Goal: Task Accomplishment & Management: Complete application form

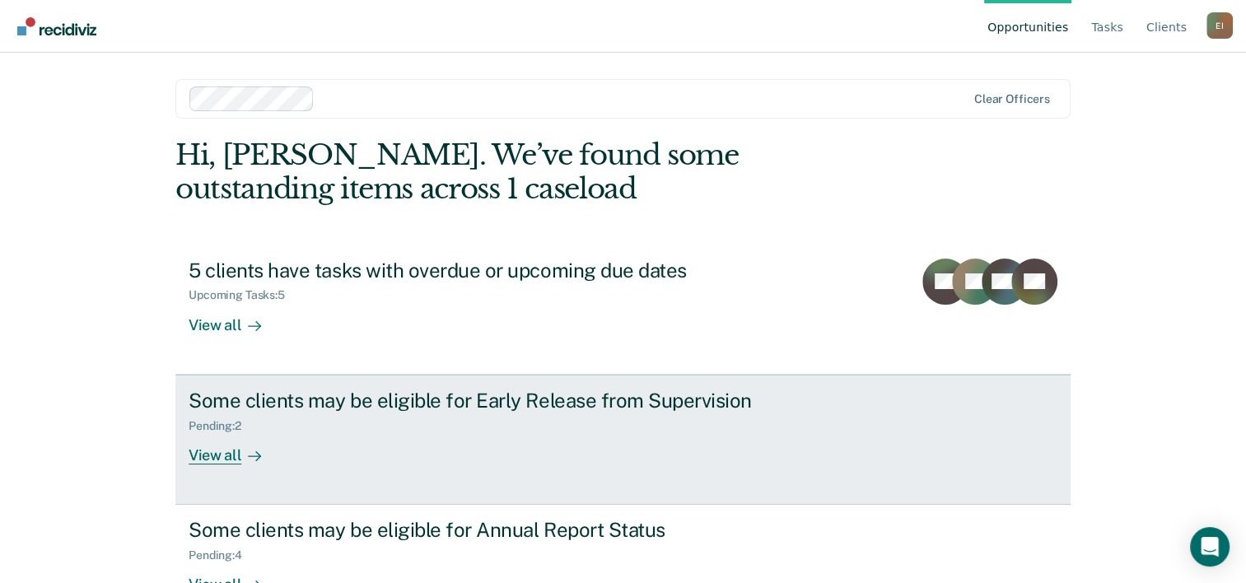
click at [383, 398] on div "Some clients may be eligible for Early Release from Supervision" at bounding box center [478, 401] width 578 height 24
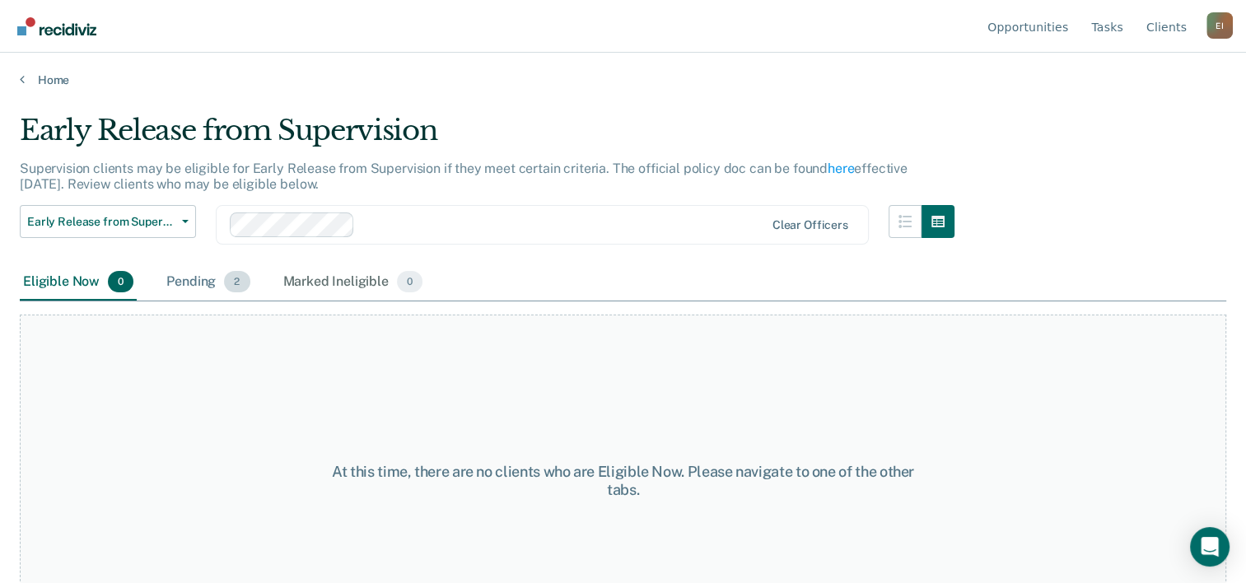
click at [218, 277] on div "Pending 2" at bounding box center [208, 282] width 90 height 36
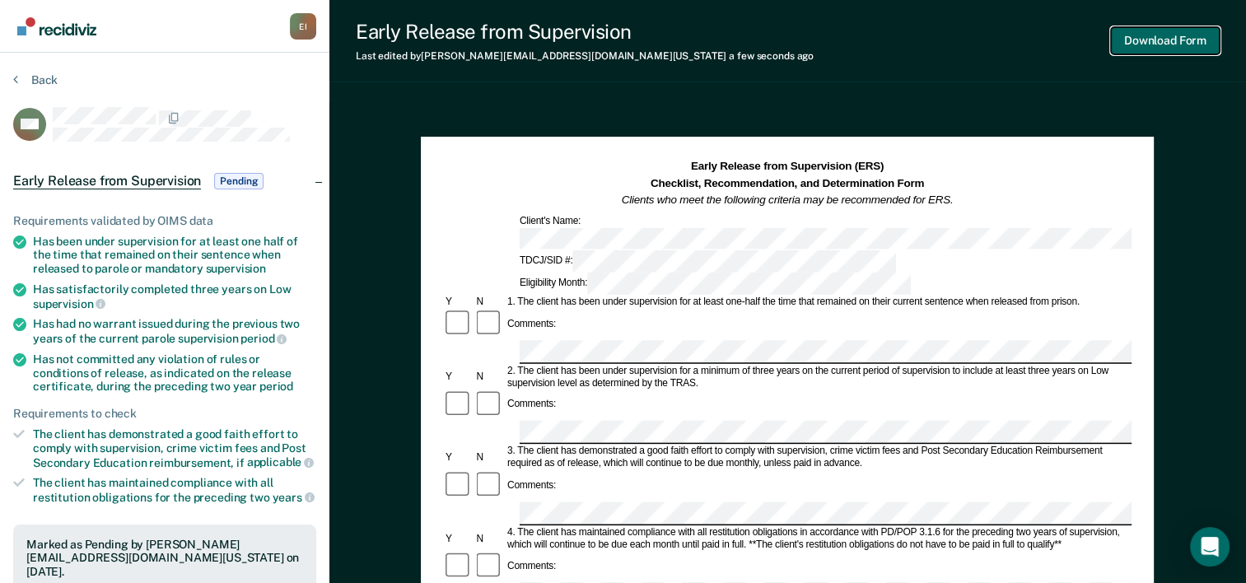
click at [1144, 39] on button "Download Form" at bounding box center [1165, 40] width 109 height 27
